Goal: Information Seeking & Learning: Learn about a topic

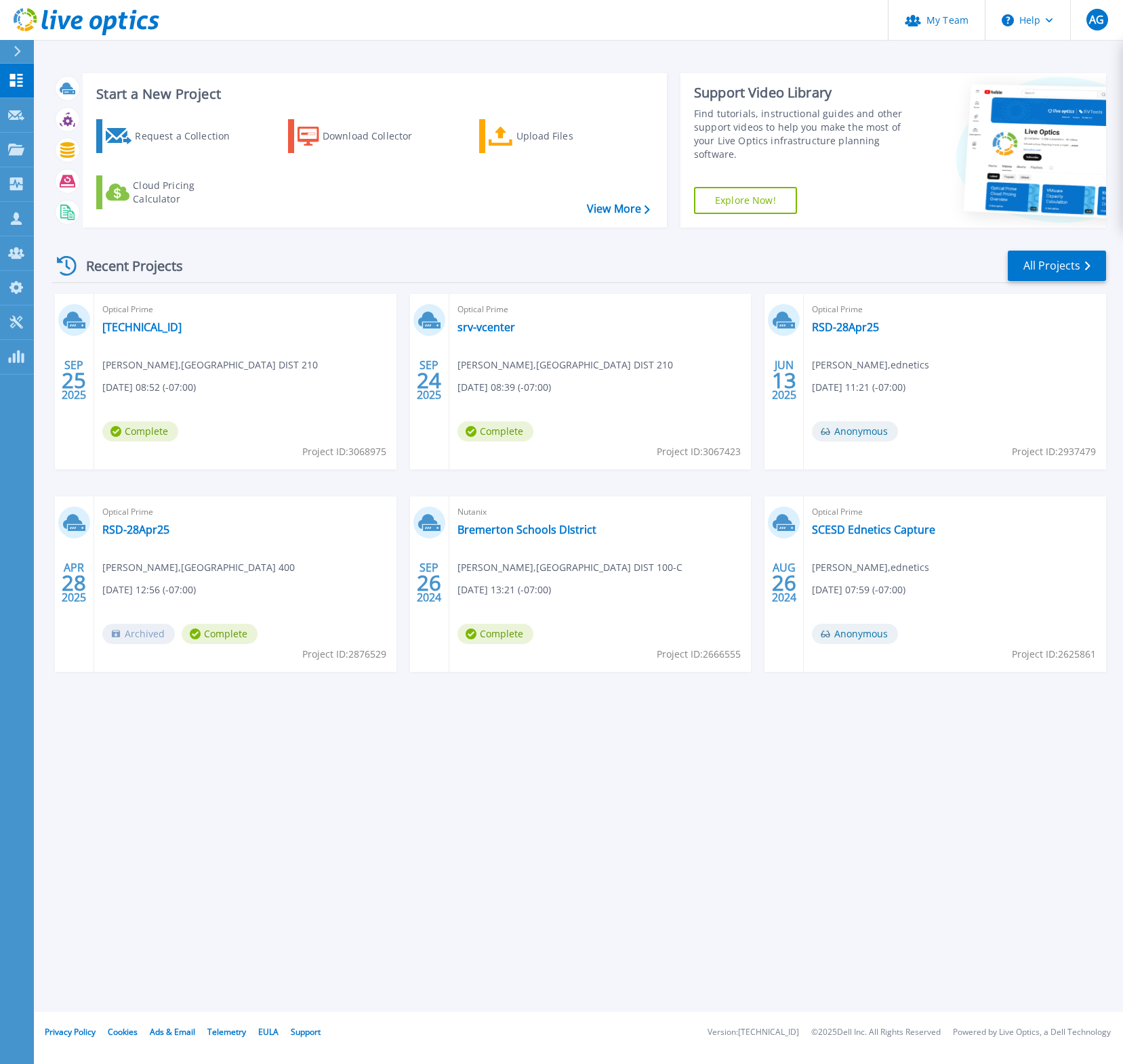
click at [116, 316] on span "Optical Prime" at bounding box center [245, 310] width 286 height 15
click at [165, 323] on link "[TECHNICAL_ID]" at bounding box center [142, 327] width 79 height 14
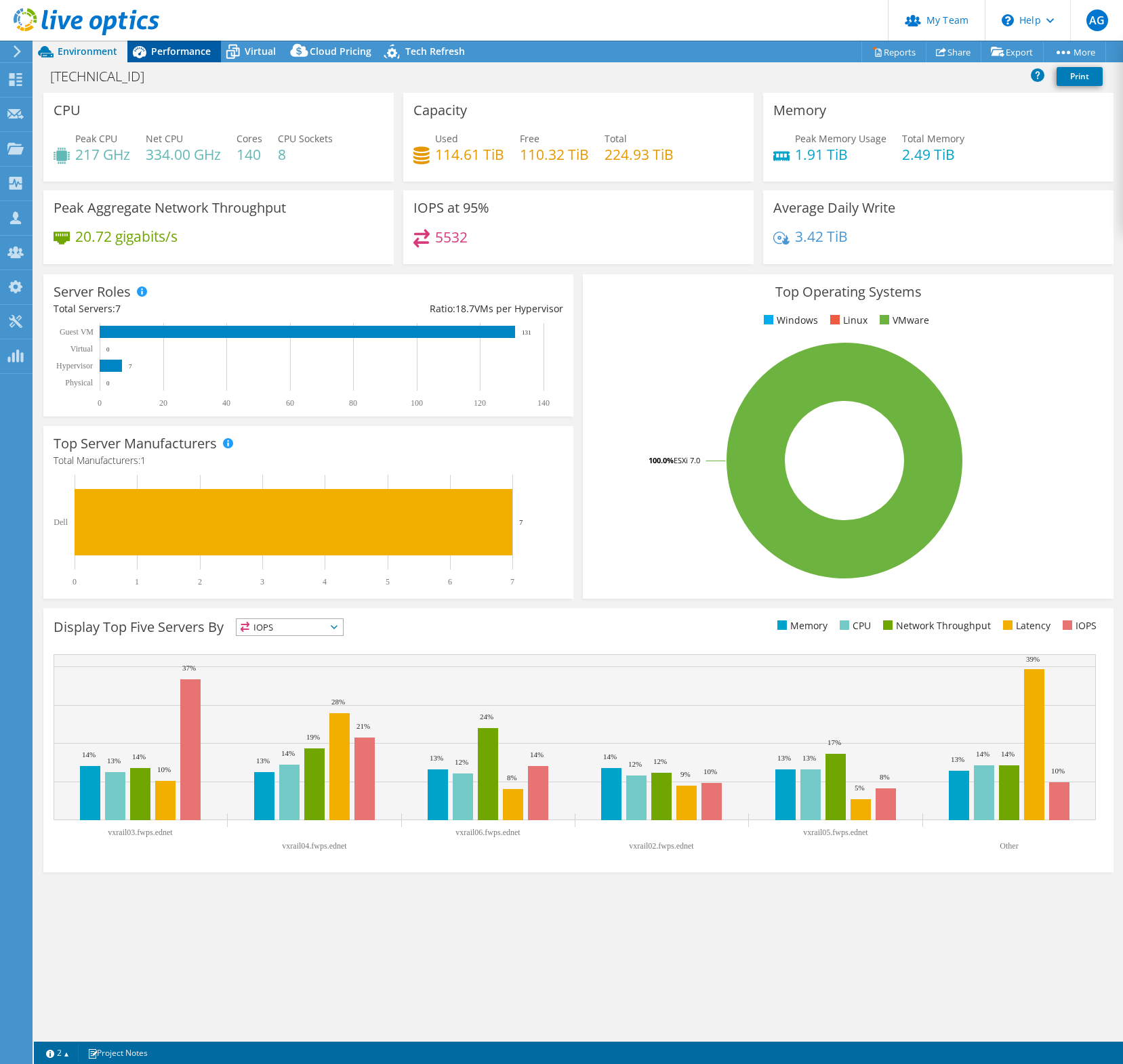
click at [187, 59] on div "Performance" at bounding box center [174, 51] width 94 height 22
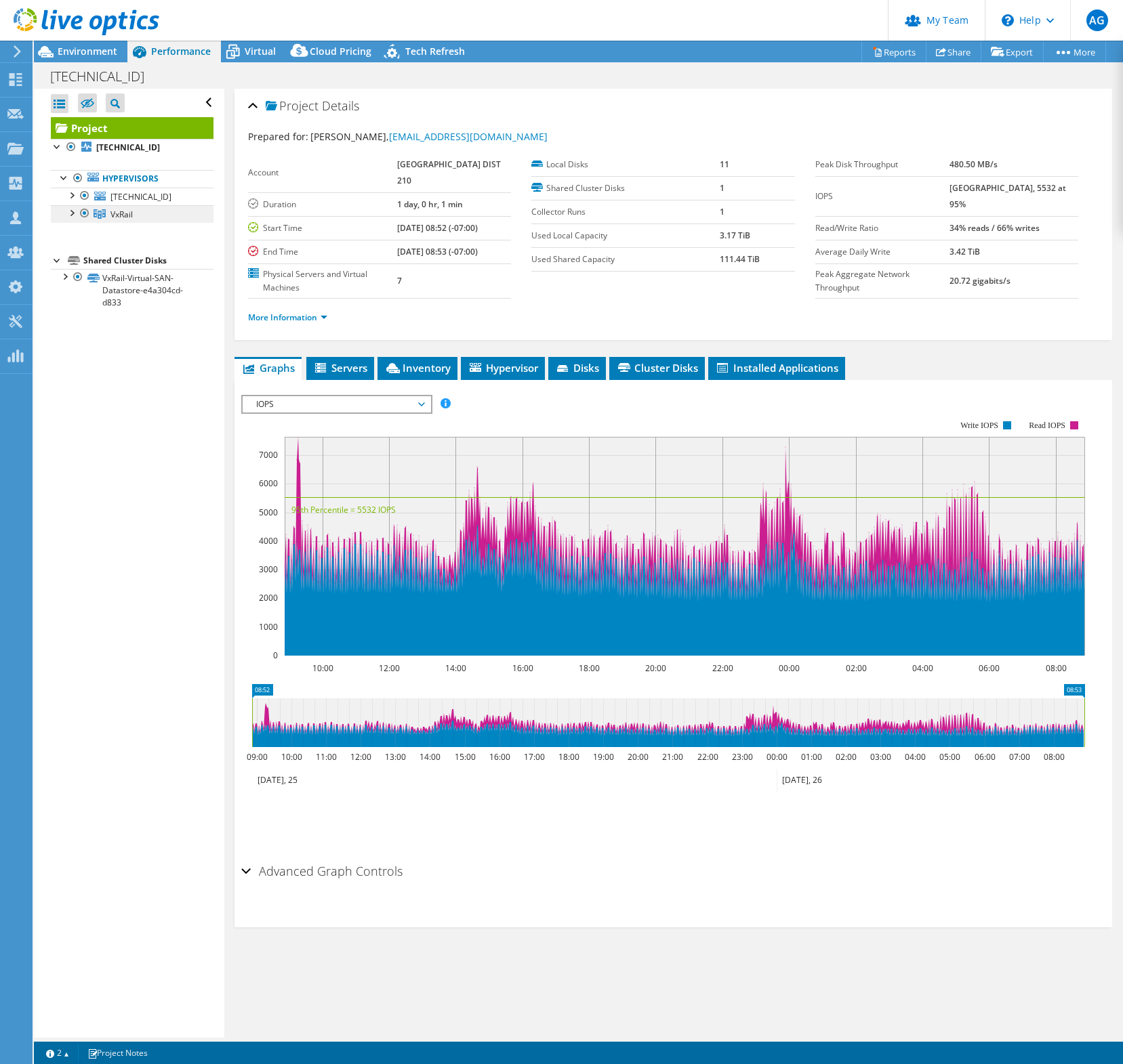
click at [161, 211] on link "VxRail" at bounding box center [132, 214] width 163 height 18
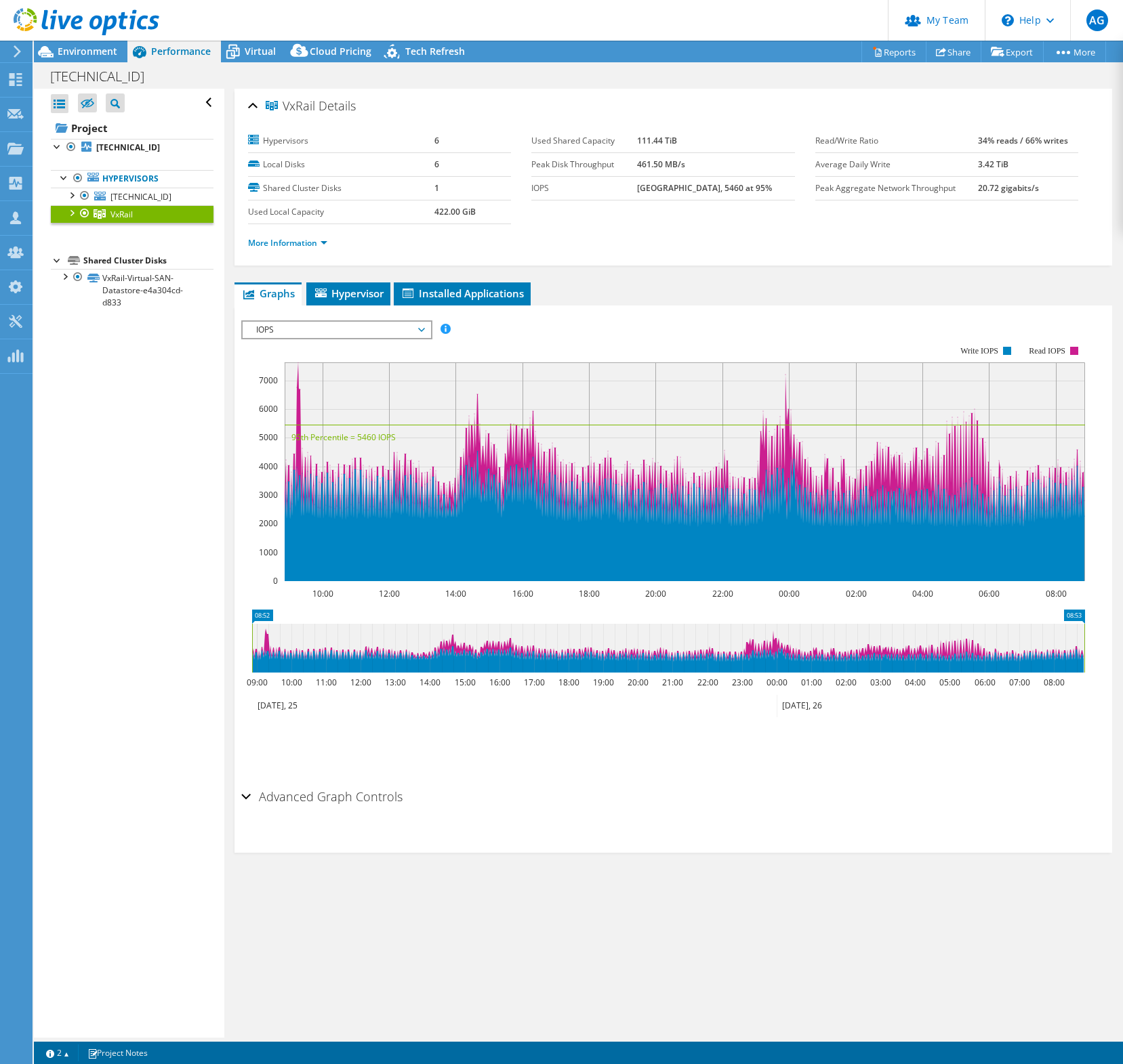
click at [384, 343] on rect at bounding box center [663, 464] width 843 height 271
click at [382, 332] on span "IOPS" at bounding box center [337, 330] width 174 height 16
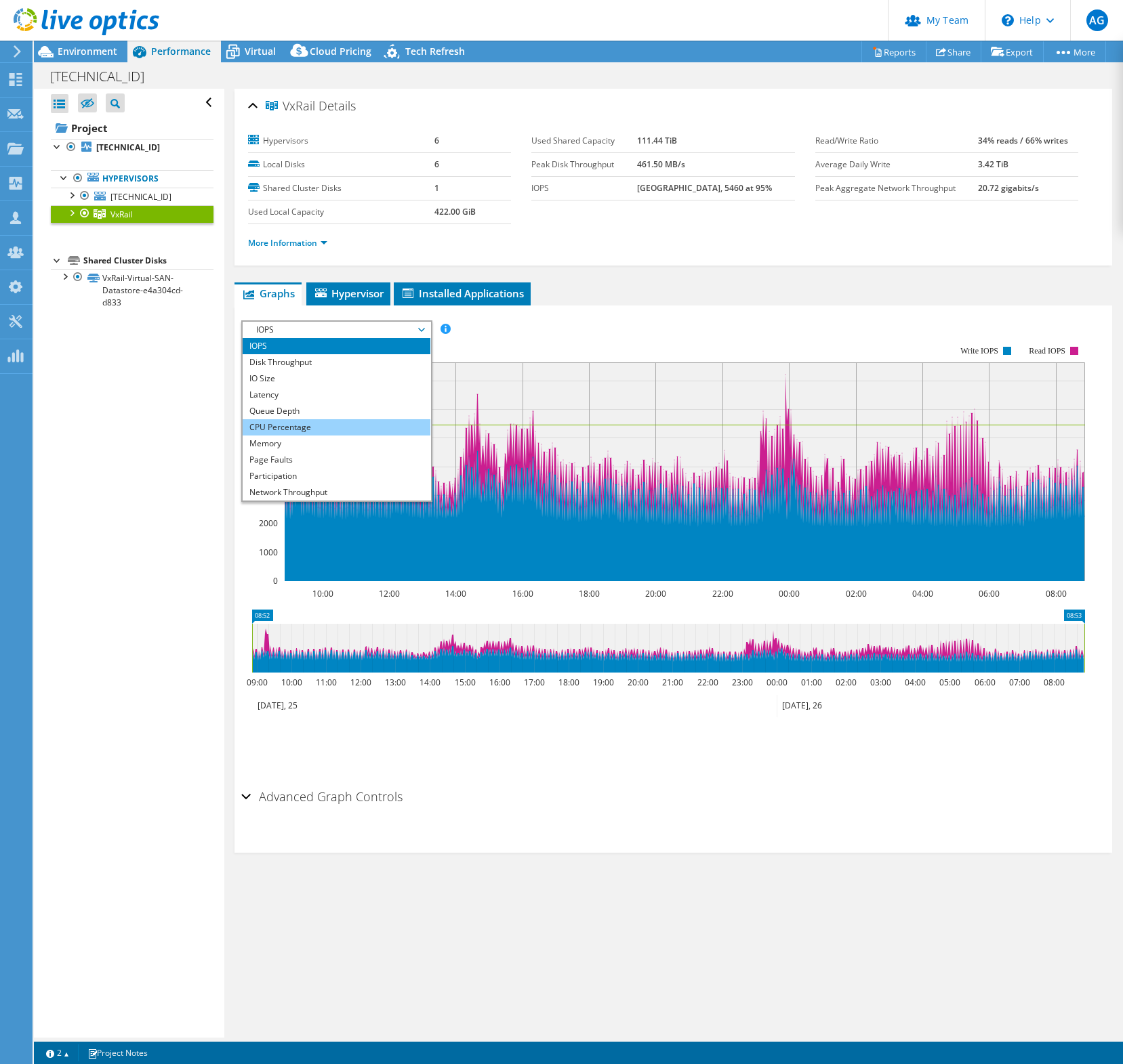
click at [376, 427] on li "CPU Percentage" at bounding box center [337, 428] width 187 height 16
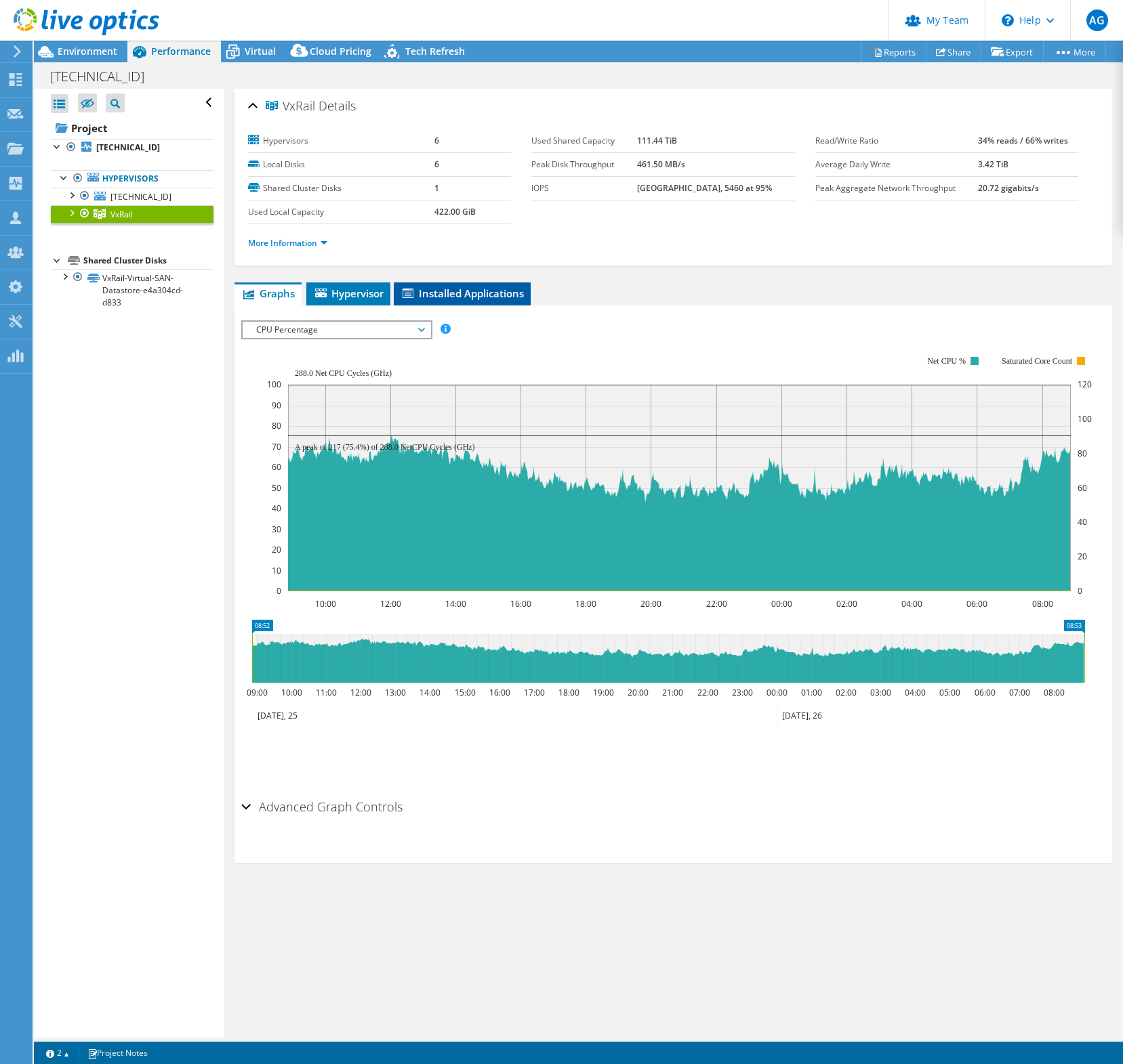
click at [447, 295] on span "Installed Applications" at bounding box center [461, 293] width 123 height 14
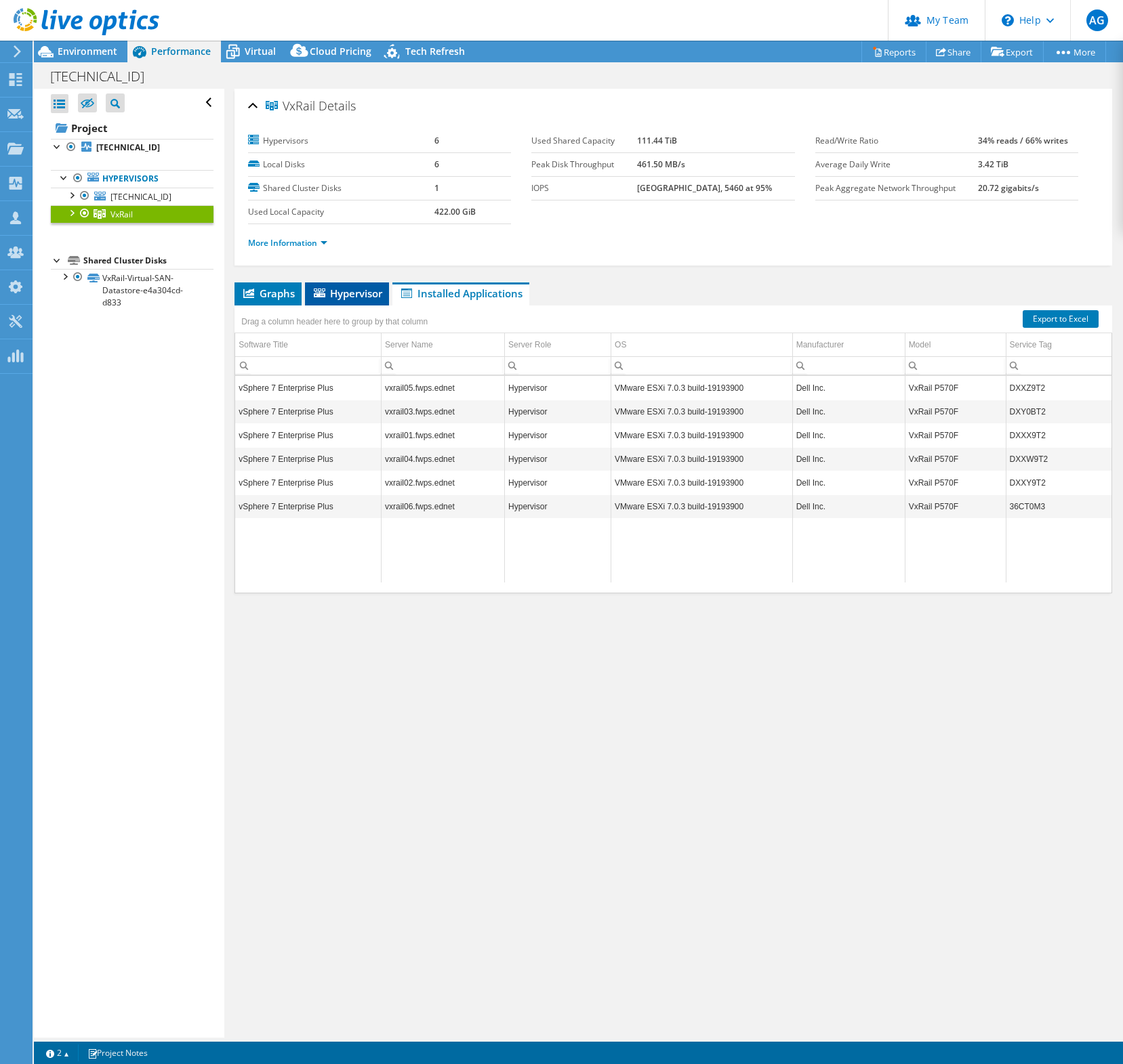
click at [359, 294] on span "Hypervisor" at bounding box center [347, 293] width 70 height 14
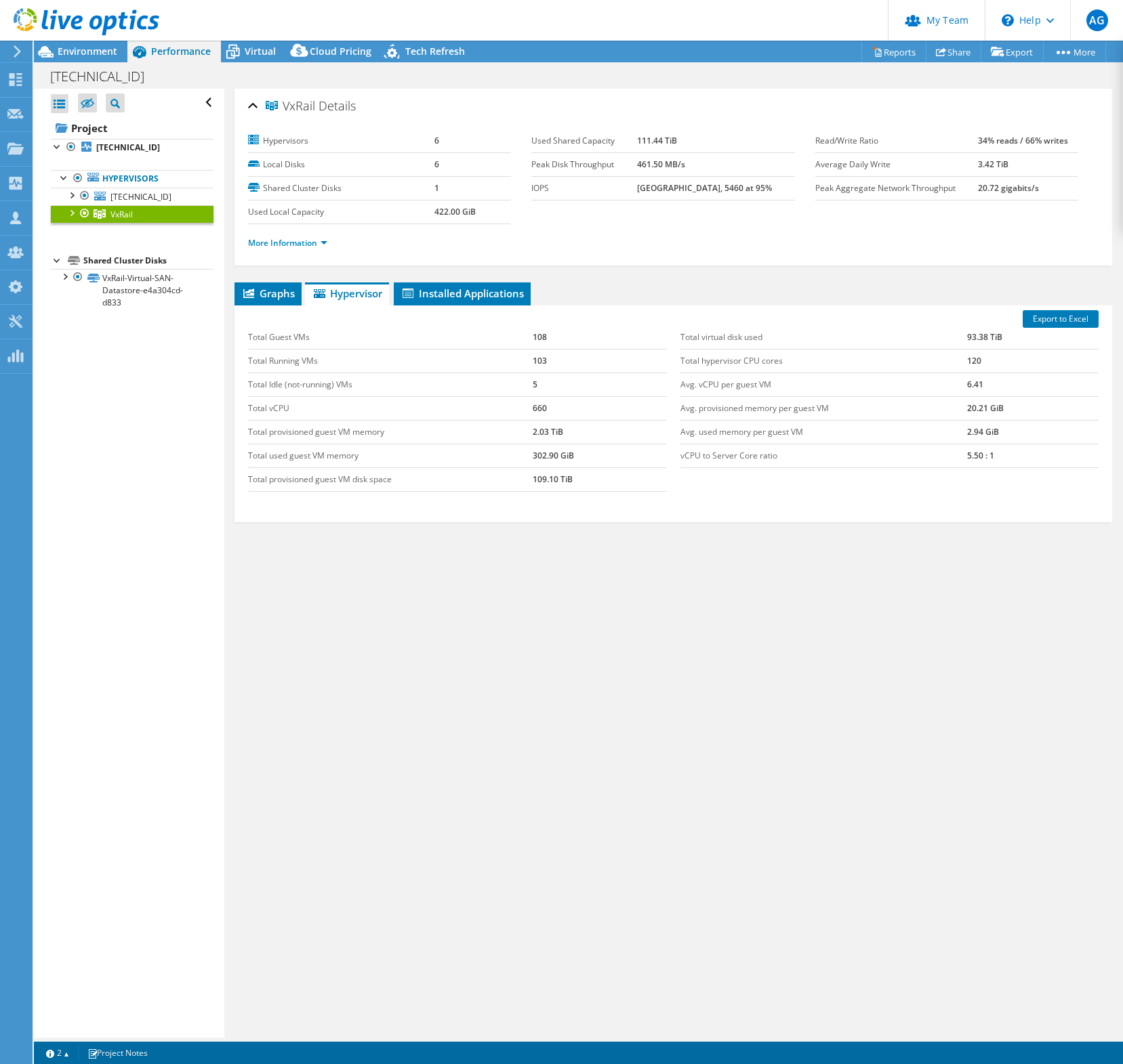
click at [532, 670] on div "VxRail Details Hypervisors 6 Local Disks 6 Shared Cluster Disks 1 Used Local Ca…" at bounding box center [673, 563] width 898 height 949
drag, startPoint x: 1008, startPoint y: 456, endPoint x: 948, endPoint y: 455, distance: 60.0
click at [948, 455] on tr "vCPU to Server Core ratio 5.50 : 1" at bounding box center [889, 455] width 418 height 24
click at [1001, 545] on div "Graphs Servers Inventory Hypervisor Disks Cluster Disks Installed Applications …" at bounding box center [673, 452] width 878 height 339
click at [808, 702] on div "VxRail Details Hypervisors 6 Local Disks 6 Shared Cluster Disks 1 Used Local Ca…" at bounding box center [673, 563] width 898 height 949
